Goal: Transaction & Acquisition: Purchase product/service

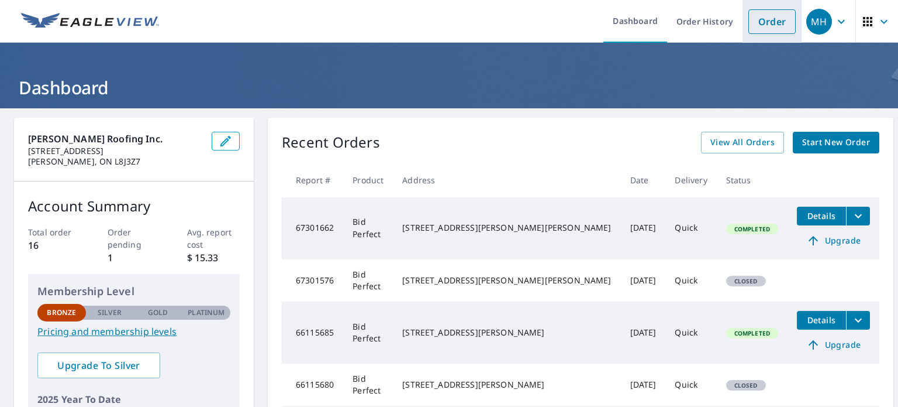
click at [760, 16] on link "Order" at bounding box center [772, 21] width 47 height 25
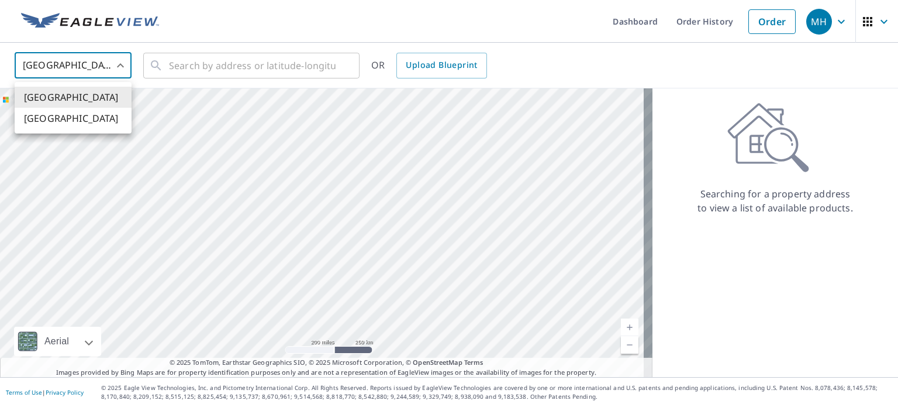
click at [94, 71] on body "MH MH Dashboard Order History Order MH United States US ​ ​ OR Upload Blueprint…" at bounding box center [449, 203] width 898 height 407
click at [70, 115] on li "[GEOGRAPHIC_DATA]" at bounding box center [73, 118] width 117 height 21
type input "CA"
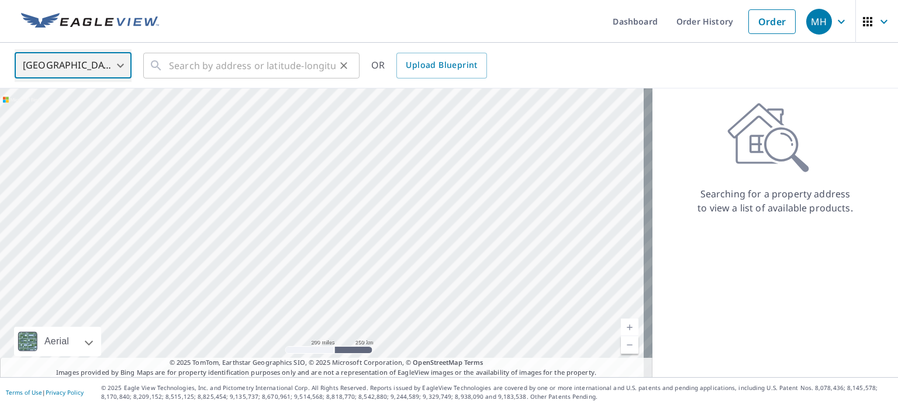
click at [164, 63] on div "​" at bounding box center [251, 66] width 216 height 26
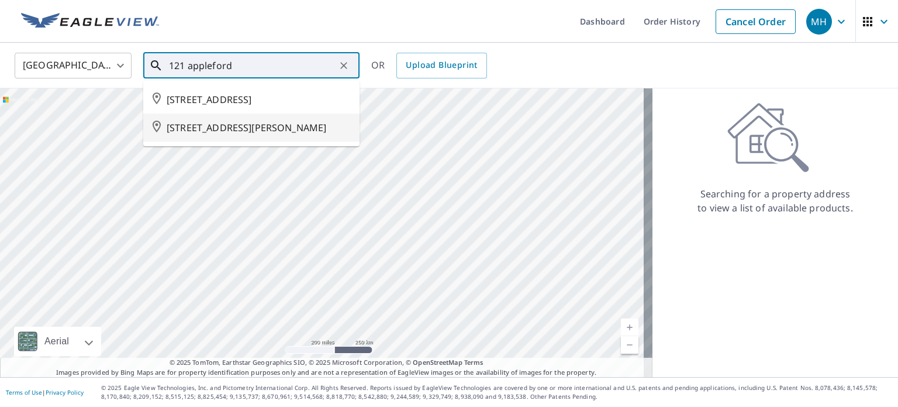
click at [190, 135] on span "[STREET_ADDRESS][PERSON_NAME]" at bounding box center [259, 127] width 184 height 14
type input "[STREET_ADDRESS][PERSON_NAME]"
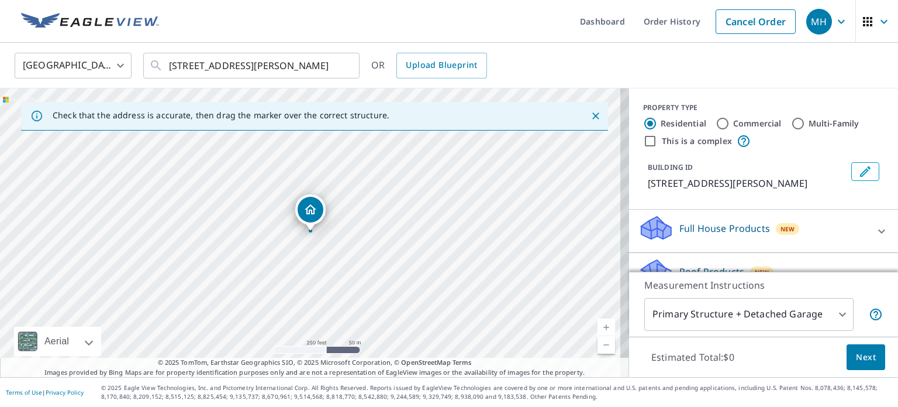
click at [311, 216] on icon "Dropped pin, building 1, Residential property, 121 APPLEFORD RD HAMILTON ON L9C…" at bounding box center [311, 209] width 14 height 14
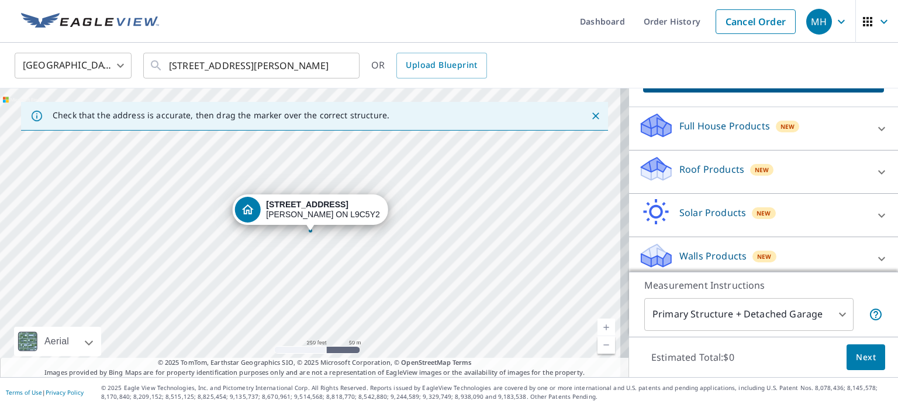
scroll to position [124, 0]
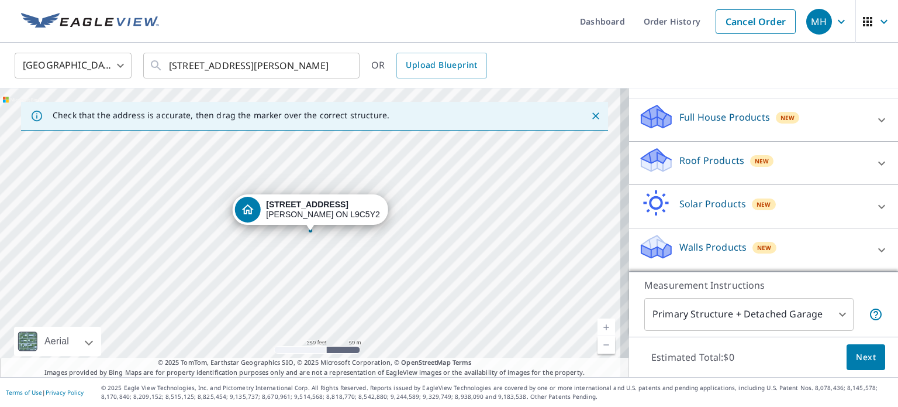
click at [668, 161] on div "Roof Products New" at bounding box center [753, 162] width 229 height 33
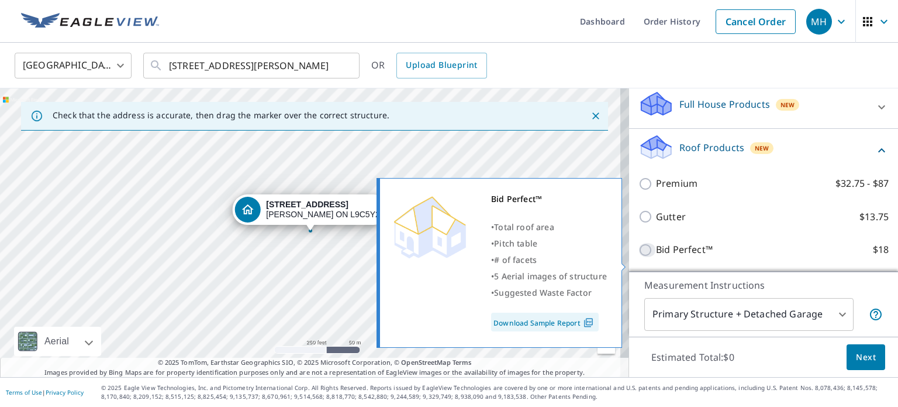
click at [639, 257] on input "Bid Perfect™ $18" at bounding box center [648, 250] width 18 height 14
checkbox input "true"
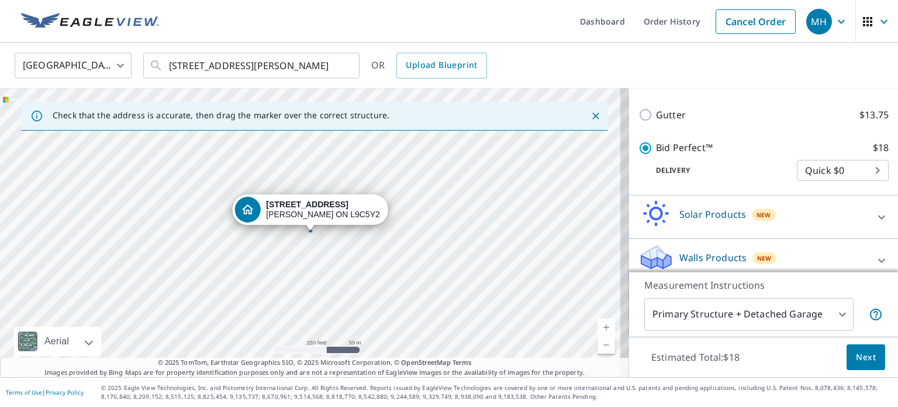
scroll to position [261, 0]
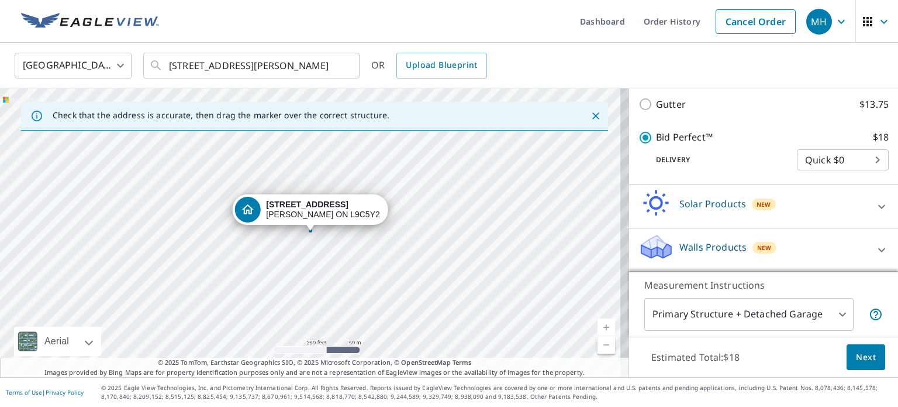
click at [856, 360] on span "Next" at bounding box center [866, 357] width 20 height 15
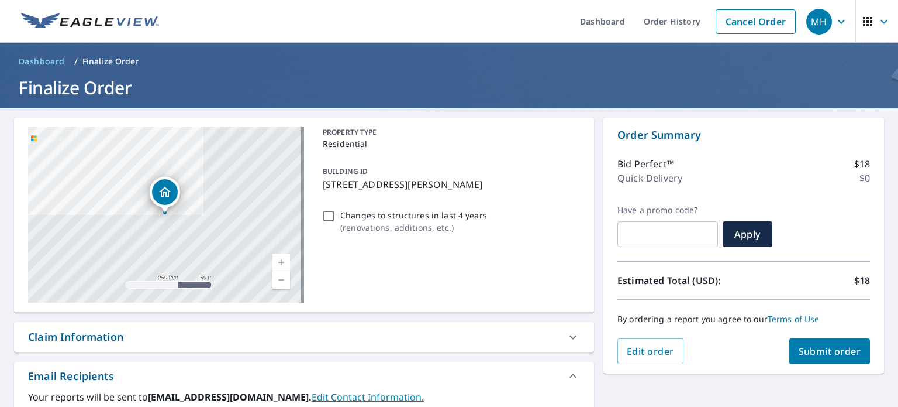
click at [826, 346] on span "Submit order" at bounding box center [830, 351] width 63 height 13
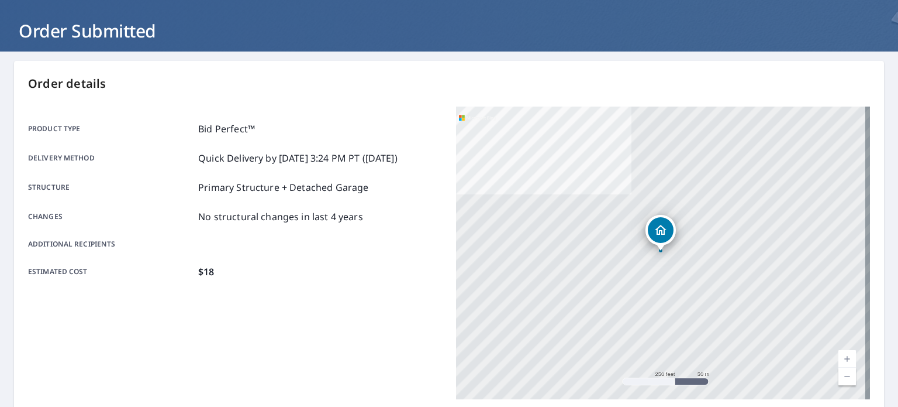
scroll to position [58, 0]
